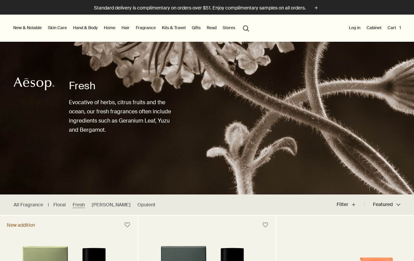
click at [32, 25] on button "New & Notable" at bounding box center [27, 28] width 31 height 8
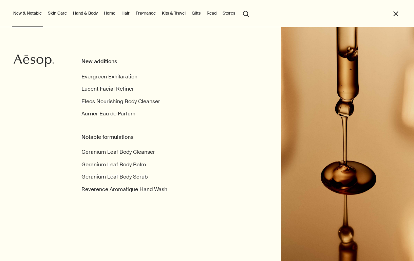
click at [125, 13] on link "Hair" at bounding box center [125, 13] width 11 height 8
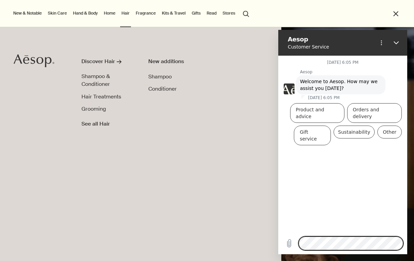
click at [147, 10] on link "Fragrance" at bounding box center [145, 13] width 23 height 8
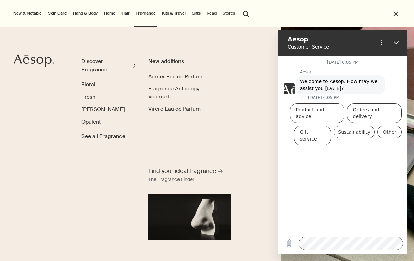
click at [177, 11] on link "Kits & Travel" at bounding box center [174, 13] width 26 height 8
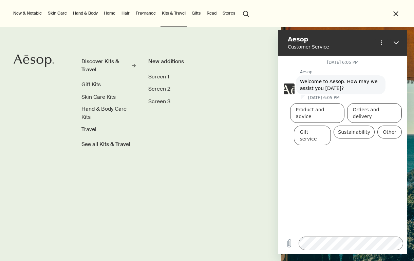
click at [197, 14] on link "Gifts" at bounding box center [196, 13] width 12 height 8
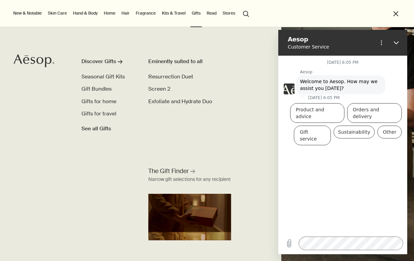
click at [95, 13] on link "Hand & Body" at bounding box center [85, 13] width 27 height 8
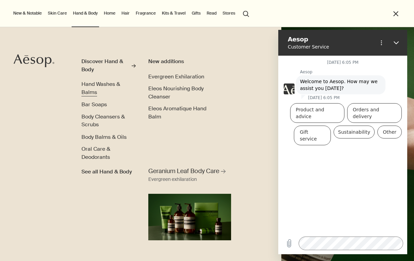
click at [91, 84] on span "Hand Washes & Balms" at bounding box center [100, 88] width 39 height 15
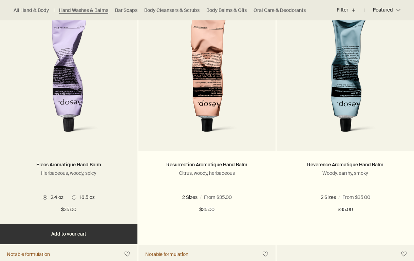
scroll to position [220, 0]
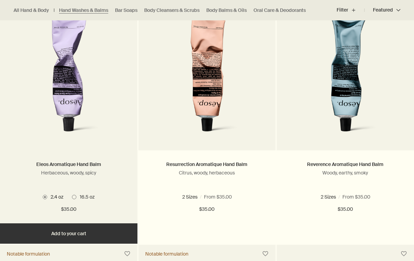
click at [74, 197] on span at bounding box center [74, 197] width 4 height 4
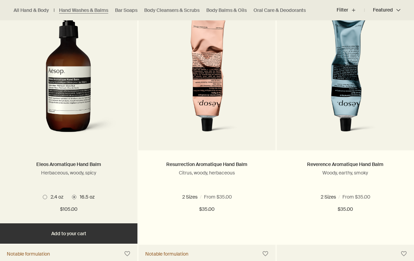
click at [47, 196] on span "2.4 oz" at bounding box center [55, 197] width 16 height 6
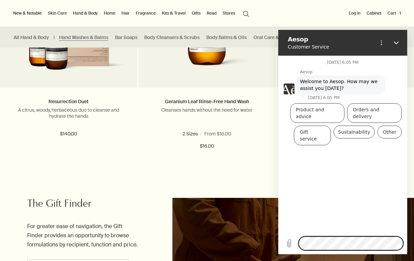
scroll to position [1340, 0]
